Goal: Task Accomplishment & Management: Manage account settings

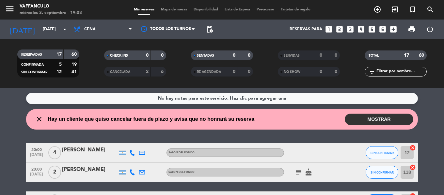
click at [372, 125] on button "MOSTRAR" at bounding box center [379, 119] width 69 height 11
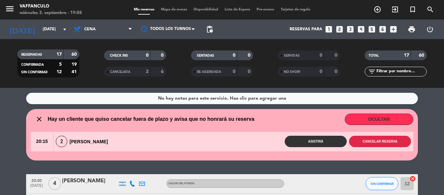
click at [360, 140] on button "Cancelar reserva" at bounding box center [380, 141] width 62 height 11
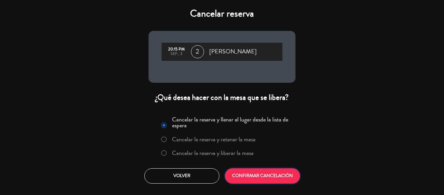
drag, startPoint x: 263, startPoint y: 171, endPoint x: 263, endPoint y: 175, distance: 4.6
click at [263, 172] on button "CONFIRMAR CANCELACIÓN" at bounding box center [262, 176] width 75 height 15
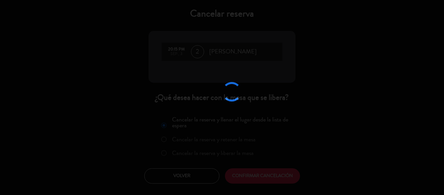
click at [263, 175] on div at bounding box center [222, 97] width 444 height 195
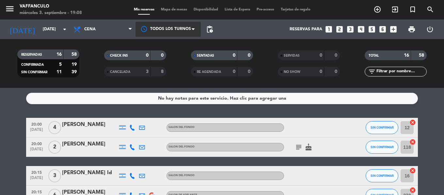
click at [151, 27] on div at bounding box center [167, 29] width 65 height 15
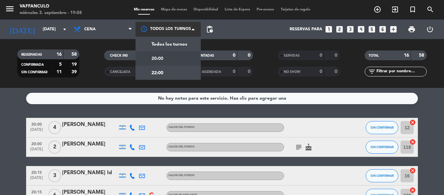
click at [153, 58] on span "20:00" at bounding box center [157, 59] width 12 height 8
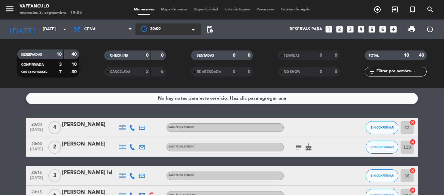
click at [185, 25] on div at bounding box center [167, 29] width 65 height 12
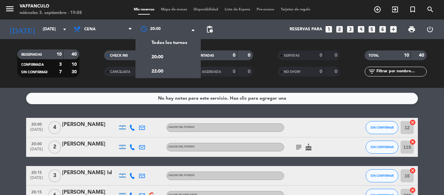
click at [164, 68] on div "22:00" at bounding box center [167, 71] width 65 height 14
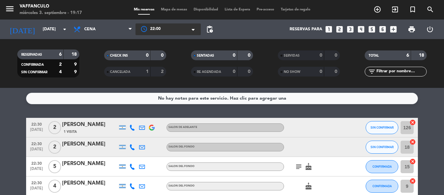
click at [157, 25] on div at bounding box center [167, 29] width 65 height 12
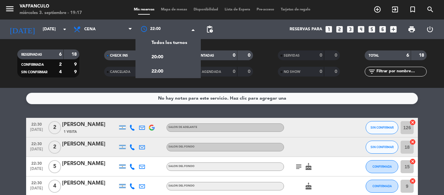
click at [156, 52] on div "20:00" at bounding box center [167, 57] width 65 height 14
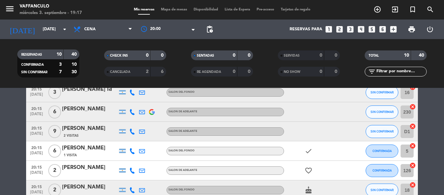
scroll to position [98, 0]
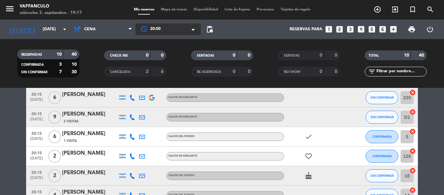
click at [143, 27] on div at bounding box center [167, 29] width 65 height 12
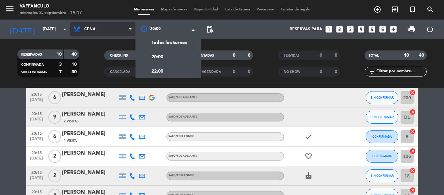
drag, startPoint x: 119, startPoint y: 25, endPoint x: 119, endPoint y: 30, distance: 4.3
click at [119, 26] on span "Cena" at bounding box center [102, 29] width 65 height 14
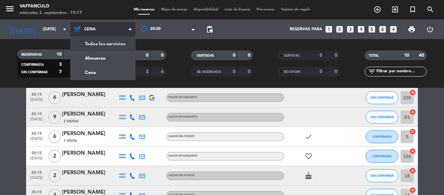
click at [120, 46] on div "menu Vaffanculo [DATE] 3. septiembre - 19:17 Mis reservas Mapa de mesas Disponi…" at bounding box center [222, 44] width 444 height 88
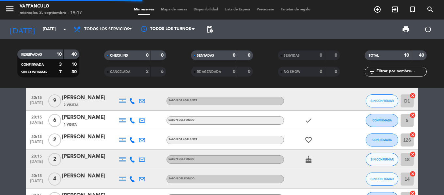
scroll to position [82, 0]
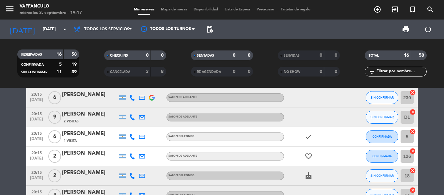
click at [404, 30] on span "print" at bounding box center [406, 29] width 8 height 8
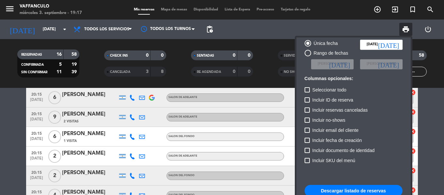
scroll to position [40, 0]
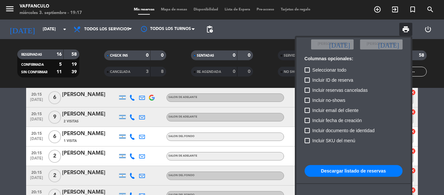
click at [337, 171] on button "Descargar listado de reservas" at bounding box center [353, 171] width 98 height 12
click at [209, 31] on span "pending_actions" at bounding box center [210, 29] width 8 height 8
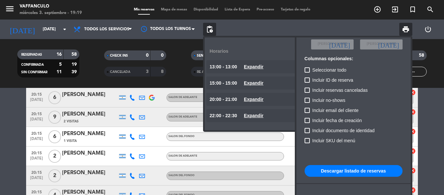
click at [281, 175] on div at bounding box center [222, 97] width 444 height 195
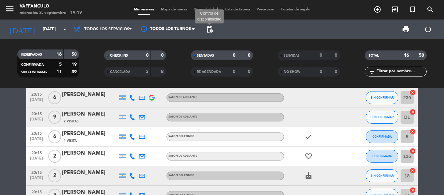
click at [212, 29] on span "pending_actions" at bounding box center [210, 29] width 8 height 8
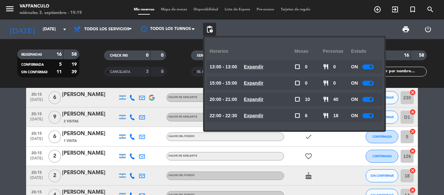
click at [364, 98] on div at bounding box center [367, 99] width 11 height 5
click at [365, 117] on div at bounding box center [367, 116] width 11 height 5
click at [365, 116] on div at bounding box center [367, 116] width 11 height 5
click at [156, 86] on div "RESERVADAS 16 58 CONFIRMADA 5 19 SIN CONFIRMAR 11 39 CHECK INS 0 0 CANCELADA 3 …" at bounding box center [222, 63] width 444 height 49
